Goal: Information Seeking & Learning: Learn about a topic

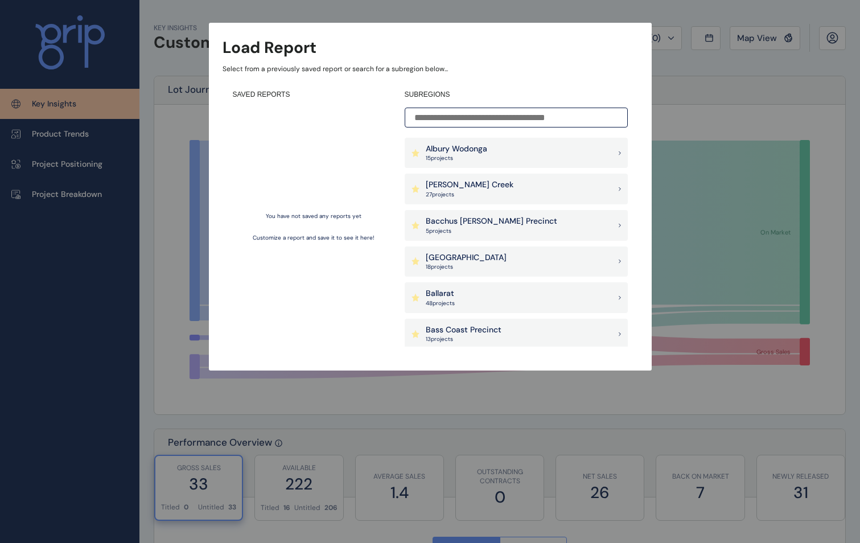
click at [583, 104] on div "SUBREGIONS Albury Wodonga 15 project s Armstrong Creek 27 project s Bacchus Mar…" at bounding box center [516, 218] width 223 height 257
click at [576, 112] on input at bounding box center [516, 118] width 223 height 20
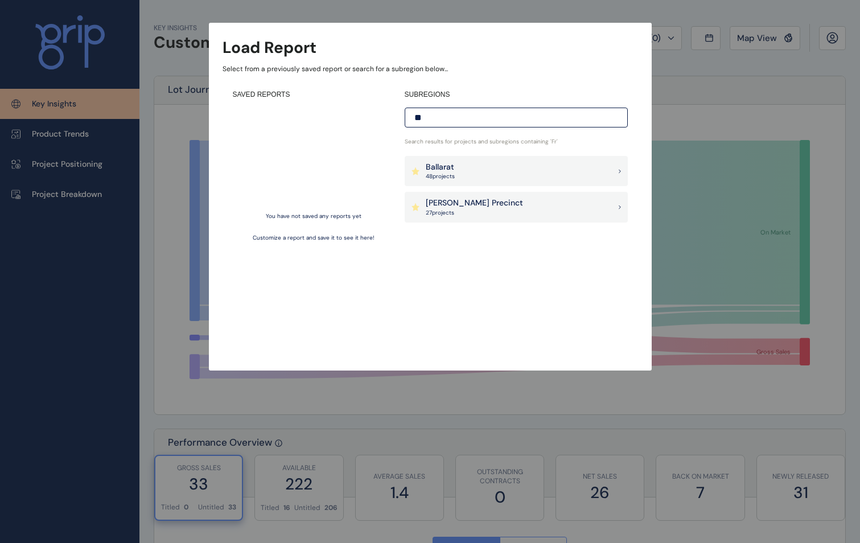
type input "*"
drag, startPoint x: 455, startPoint y: 120, endPoint x: 324, endPoint y: 117, distance: 131.0
click at [324, 117] on div "SAVED REPORTS You have not saved any reports yet Customize a report and save it…" at bounding box center [431, 218] width 416 height 277
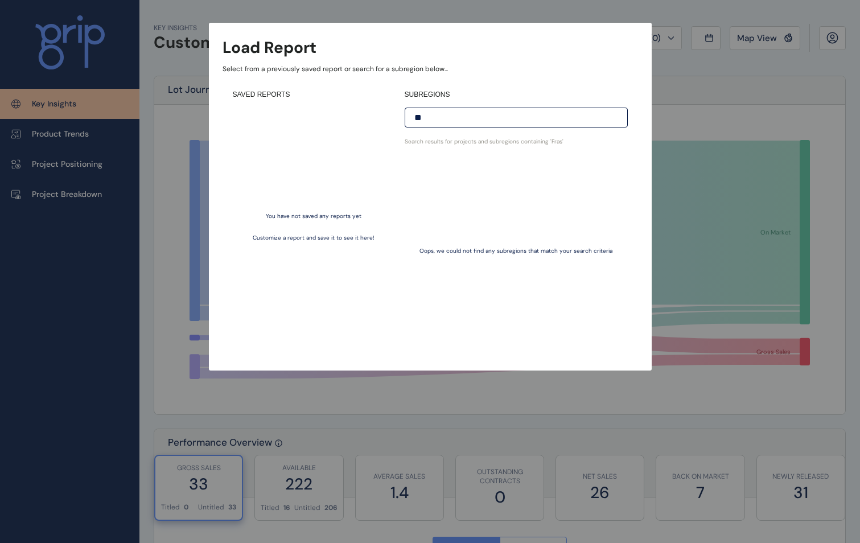
type input "*"
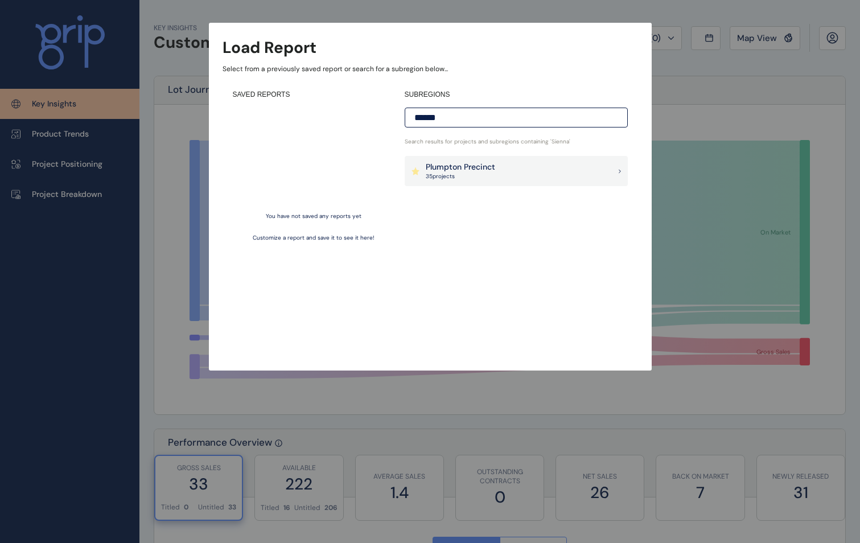
type input "******"
click at [500, 164] on div "Plumpton Precinct 35 project s" at bounding box center [516, 171] width 223 height 31
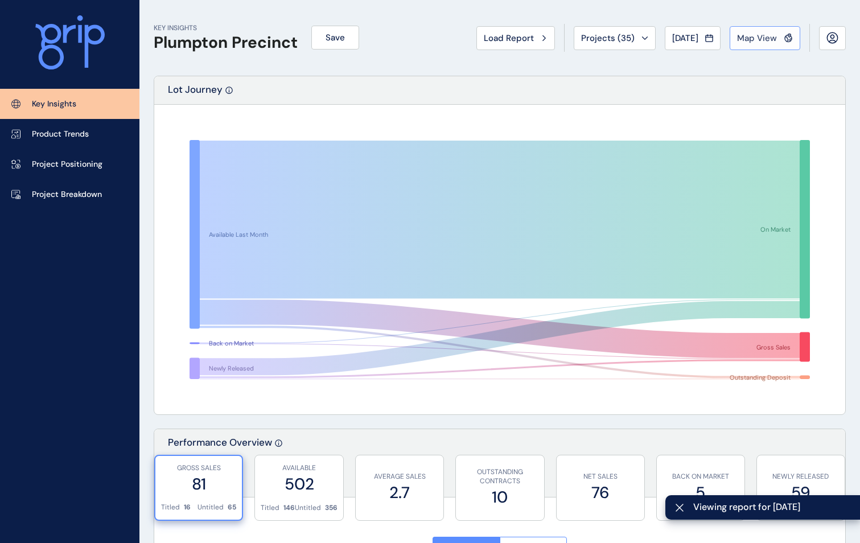
click at [761, 44] on button "Map View" at bounding box center [765, 38] width 71 height 24
